Goal: Use online tool/utility: Utilize a website feature to perform a specific function

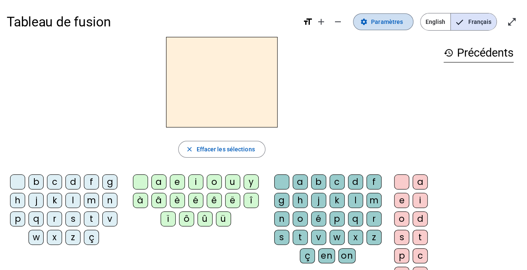
click at [397, 23] on span "Paramètres" at bounding box center [387, 22] width 32 height 10
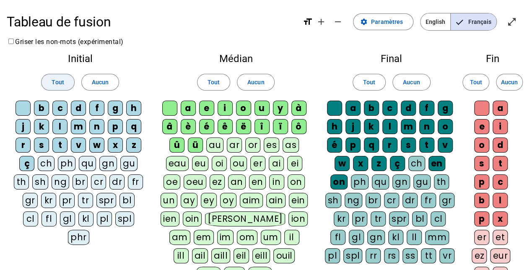
click at [59, 83] on span "Tout" at bounding box center [58, 82] width 12 height 10
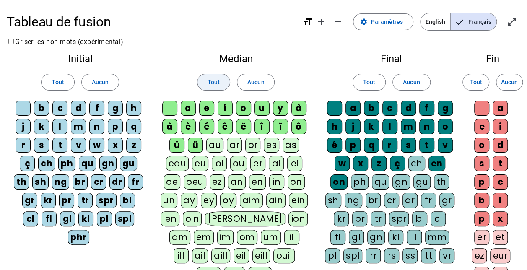
click at [215, 80] on span "Tout" at bounding box center [213, 82] width 12 height 10
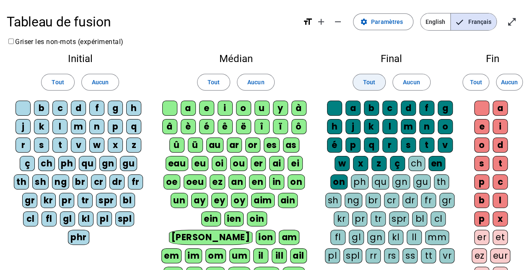
click at [364, 81] on span "Tout" at bounding box center [369, 82] width 12 height 10
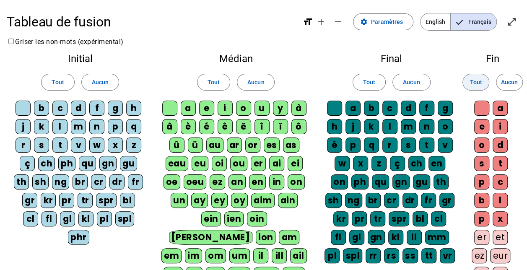
click at [481, 84] on span "Tout" at bounding box center [475, 82] width 12 height 10
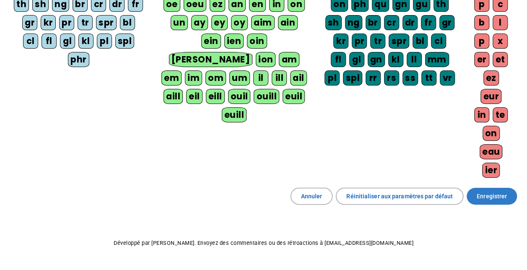
click at [504, 191] on span "Enregistrer" at bounding box center [491, 196] width 30 height 10
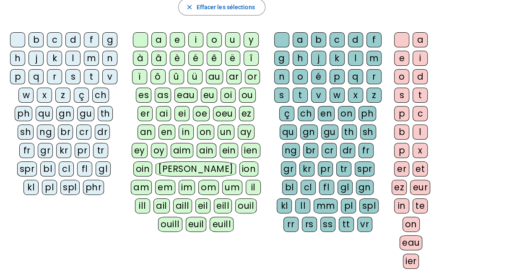
scroll to position [139, 0]
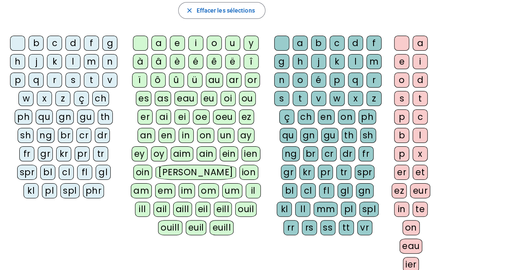
click at [46, 114] on div "qu" at bounding box center [44, 116] width 17 height 15
click at [196, 45] on div "i" at bounding box center [195, 43] width 15 height 15
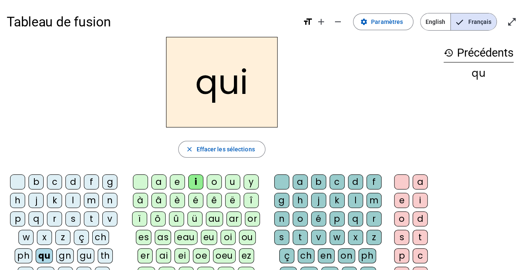
click at [73, 215] on div "s" at bounding box center [72, 218] width 15 height 15
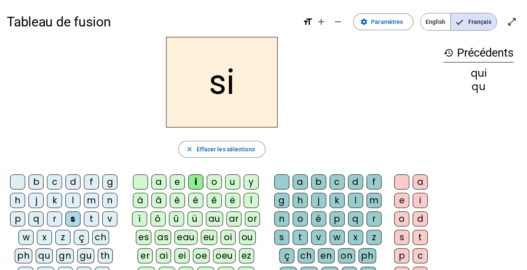
click at [108, 199] on div "n" at bounding box center [109, 200] width 15 height 15
click at [176, 183] on div "e" at bounding box center [177, 181] width 15 height 15
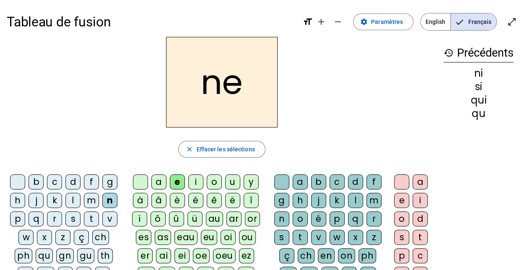
click at [71, 220] on div "s" at bounding box center [72, 218] width 15 height 15
click at [89, 215] on div "t" at bounding box center [91, 218] width 15 height 15
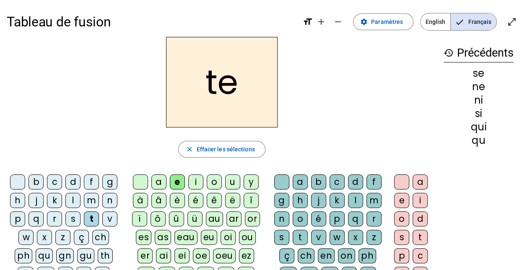
click at [74, 181] on div "d" at bounding box center [72, 181] width 15 height 15
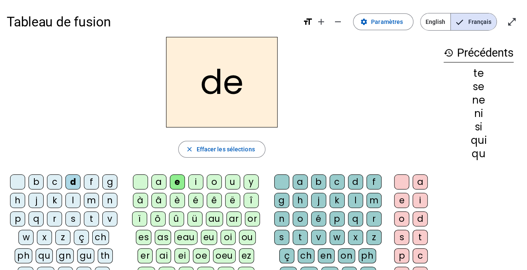
click at [230, 182] on div "u" at bounding box center [232, 181] width 15 height 15
click at [69, 217] on div "s" at bounding box center [72, 218] width 15 height 15
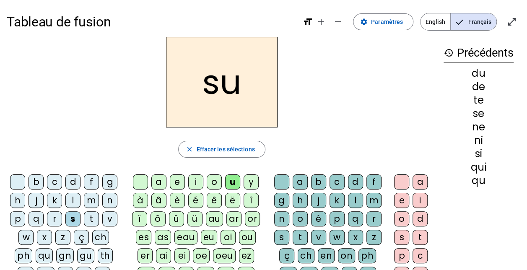
click at [71, 199] on div "l" at bounding box center [72, 200] width 15 height 15
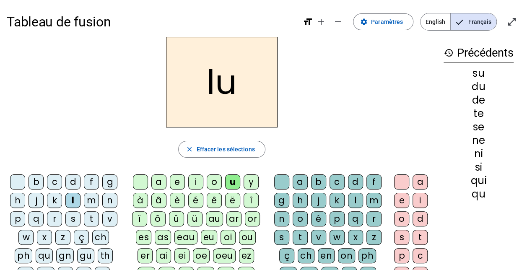
click at [95, 218] on div "t" at bounding box center [91, 218] width 15 height 15
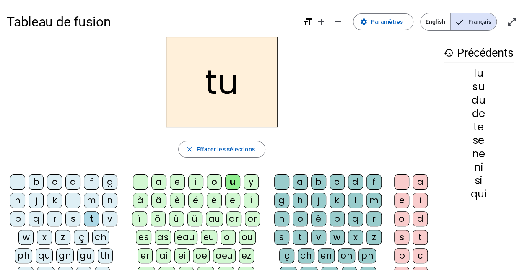
click at [69, 217] on div "s" at bounding box center [72, 218] width 15 height 15
click at [163, 183] on div "a" at bounding box center [158, 181] width 15 height 15
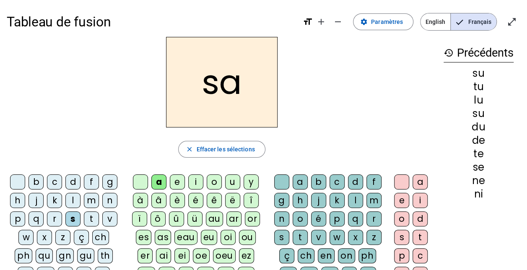
click at [93, 218] on div "t" at bounding box center [91, 218] width 15 height 15
click at [88, 201] on div "m" at bounding box center [91, 200] width 15 height 15
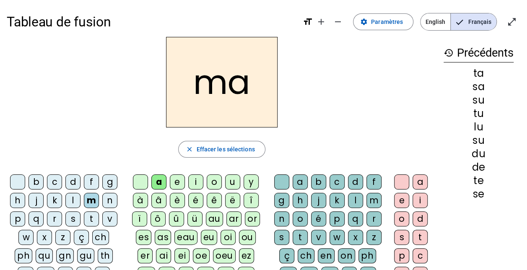
click at [177, 183] on div "e" at bounding box center [177, 181] width 15 height 15
click at [70, 181] on div "d" at bounding box center [72, 181] width 15 height 15
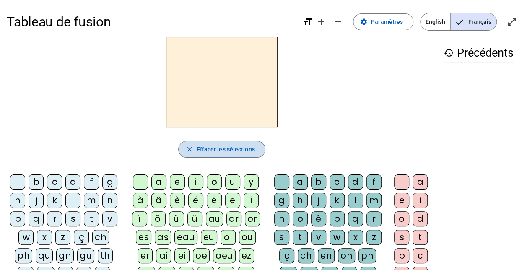
click at [226, 152] on span "Effacer les sélections" at bounding box center [225, 149] width 58 height 10
